Goal: Task Accomplishment & Management: Complete application form

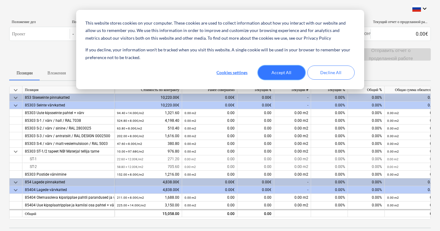
click at [294, 75] on button "Accept All" at bounding box center [281, 72] width 47 height 14
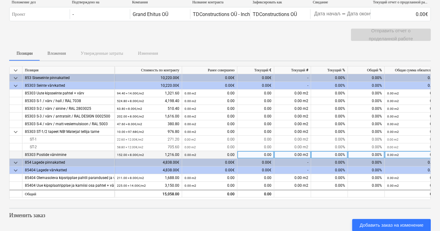
scroll to position [20, 0]
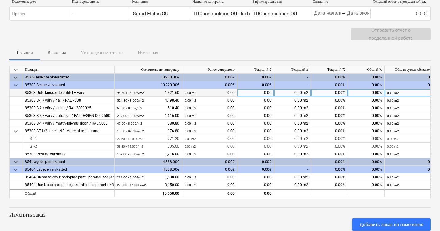
click at [336, 94] on div "0.00%" at bounding box center [329, 93] width 37 height 8
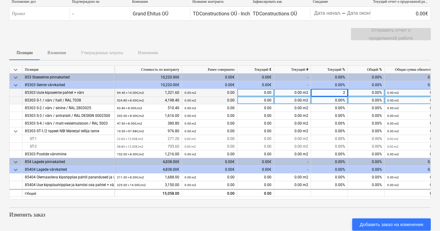
type input "20"
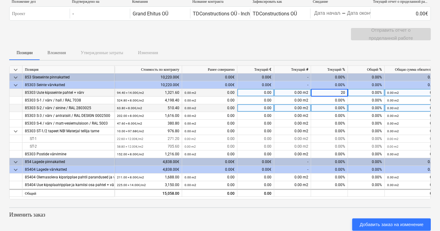
click at [324, 108] on div "0.00%" at bounding box center [329, 108] width 37 height 8
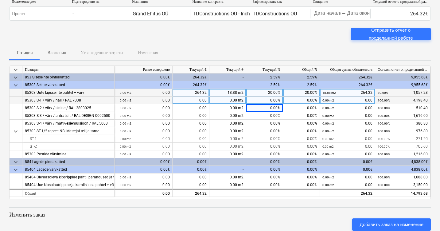
scroll to position [0, 65]
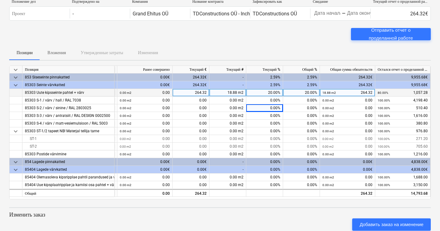
click at [271, 93] on div "20.00%" at bounding box center [264, 93] width 37 height 8
type input "30"
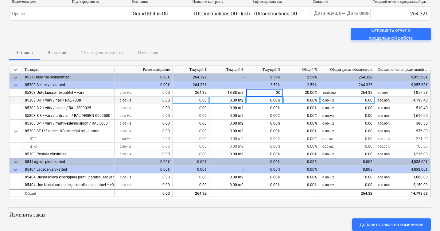
click at [266, 102] on div "0.00%" at bounding box center [264, 100] width 37 height 8
click at [266, 100] on div "0.00%" at bounding box center [264, 100] width 37 height 8
type input "20"
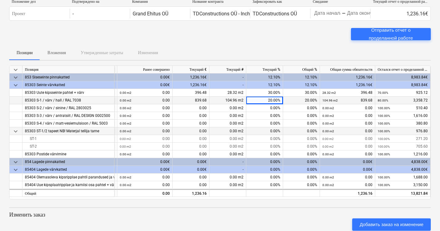
click at [265, 128] on div "0.00%" at bounding box center [264, 131] width 37 height 8
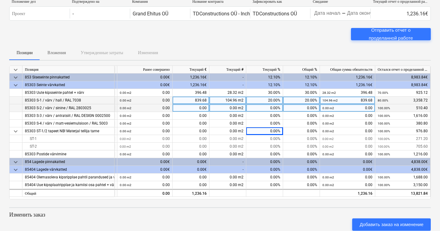
click at [273, 108] on div "0.00%" at bounding box center [264, 108] width 37 height 8
type input "10"
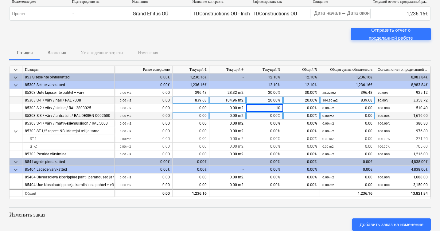
click at [270, 116] on div "0.00%" at bounding box center [264, 116] width 37 height 8
click at [272, 116] on div "0.00%" at bounding box center [264, 116] width 37 height 8
type input "15"
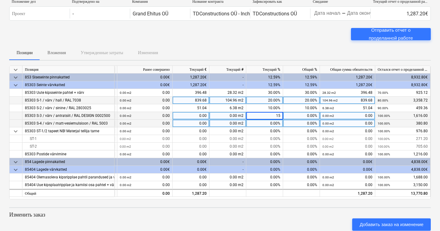
click at [271, 120] on div "0.00%" at bounding box center [264, 123] width 37 height 8
click at [269, 123] on div "0.00%" at bounding box center [264, 123] width 37 height 8
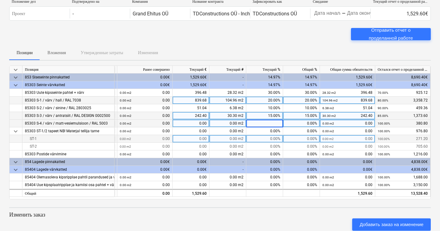
click at [270, 140] on div "0.00%" at bounding box center [264, 139] width 37 height 8
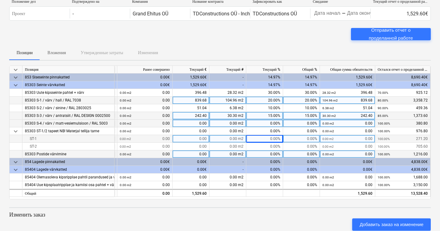
click at [268, 155] on div "0.00%" at bounding box center [264, 154] width 37 height 8
type input "4"
type input "40"
click at [264, 166] on div "0.00%" at bounding box center [264, 170] width 37 height 8
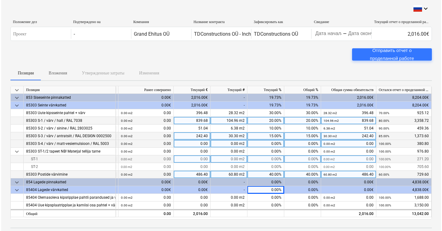
scroll to position [0, 0]
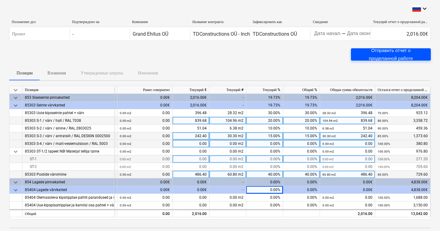
click at [372, 58] on div "Отправить отчет о проделанной работе" at bounding box center [390, 54] width 65 height 16
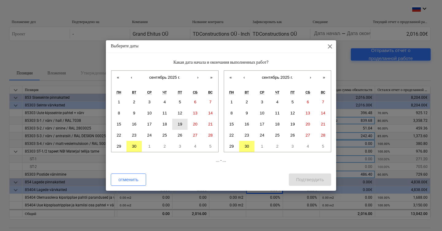
click at [180, 124] on abbr "19" at bounding box center [180, 124] width 5 height 5
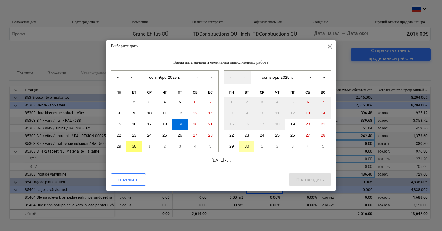
click at [245, 144] on abbr "30" at bounding box center [247, 146] width 5 height 5
click at [309, 181] on div "Подтвердить" at bounding box center [310, 179] width 28 height 8
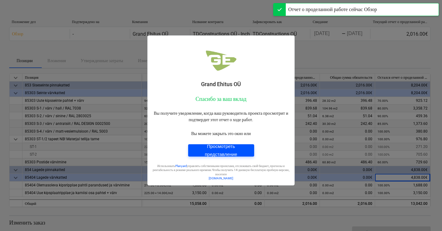
click at [235, 149] on div "Просмотреть представление" at bounding box center [221, 150] width 51 height 16
